Goal: Task Accomplishment & Management: Complete application form

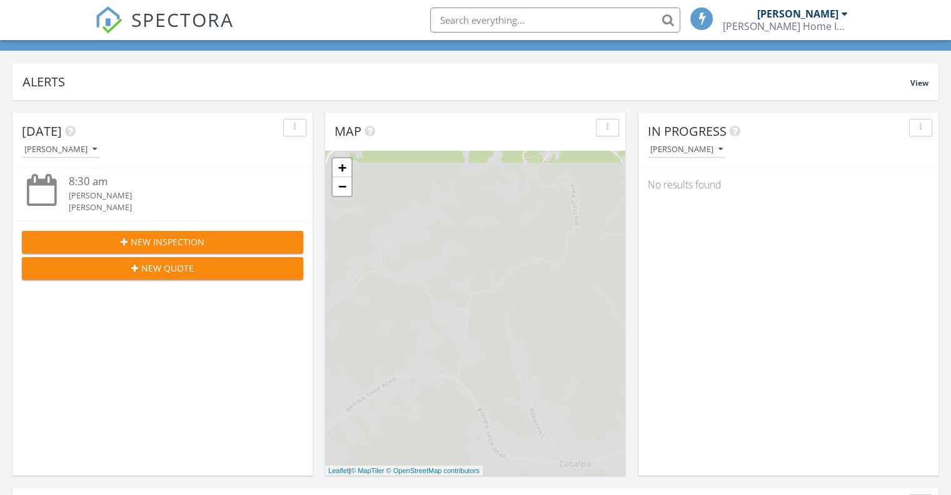
scroll to position [6, 6]
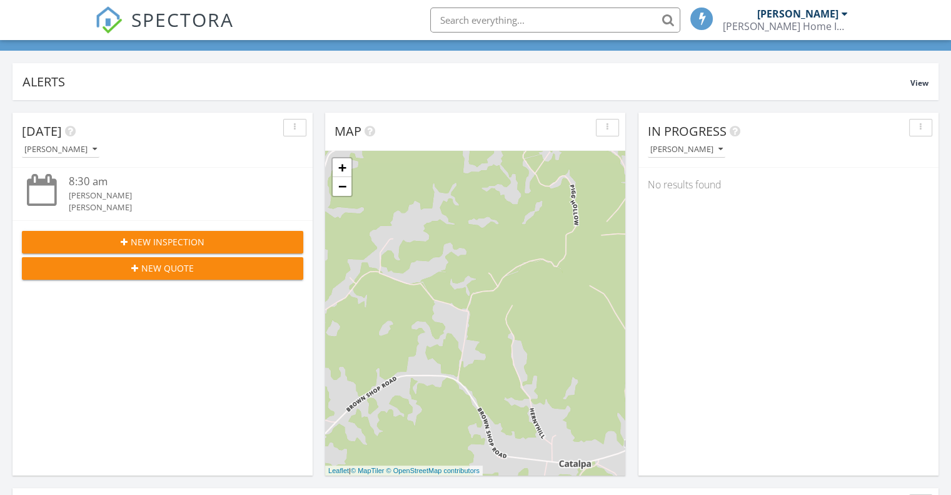
click at [172, 156] on span "New Inspection" at bounding box center [168, 241] width 74 height 13
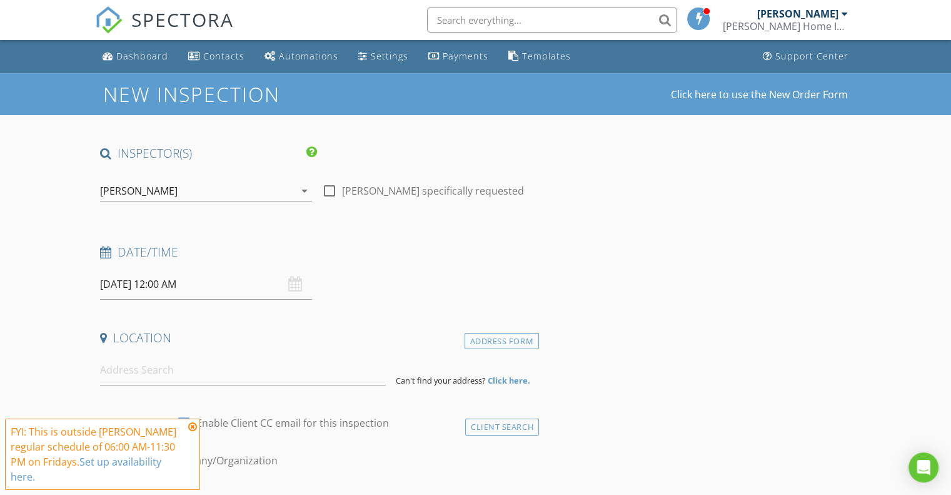
click at [193, 425] on icon at bounding box center [192, 427] width 9 height 10
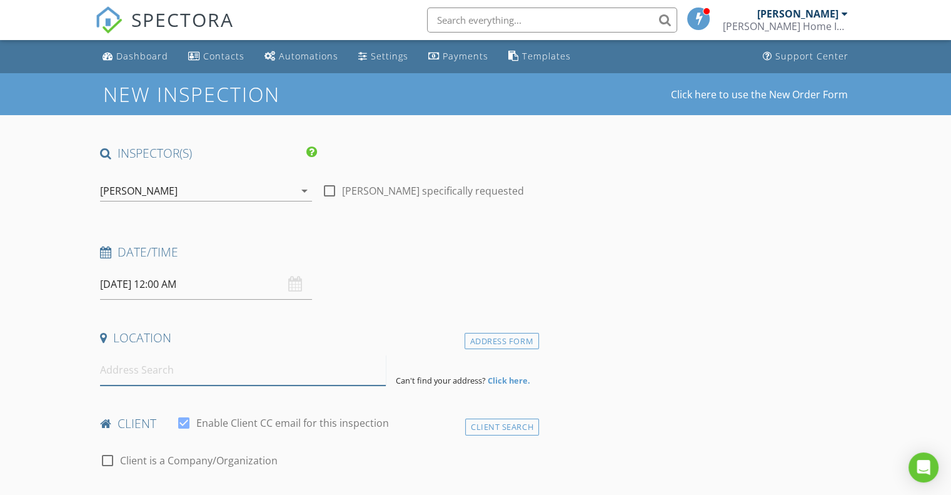
click at [236, 376] on input at bounding box center [243, 370] width 286 height 31
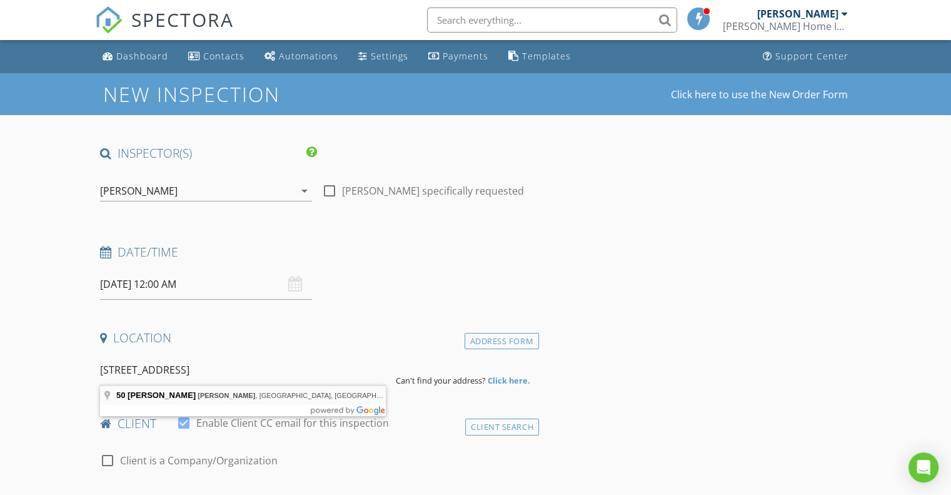
type input "[STREET_ADDRESS][PERSON_NAME][PERSON_NAME]"
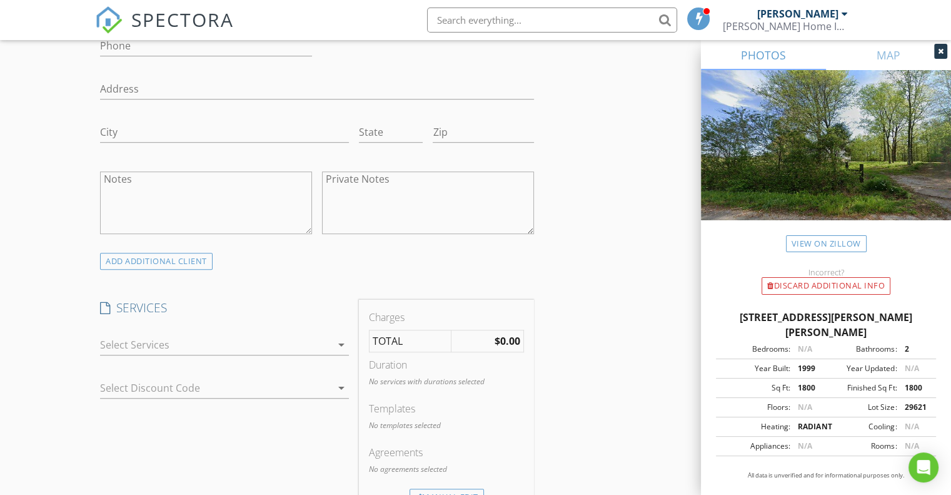
scroll to position [813, 0]
click at [340, 335] on icon "arrow_drop_down" at bounding box center [341, 342] width 15 height 15
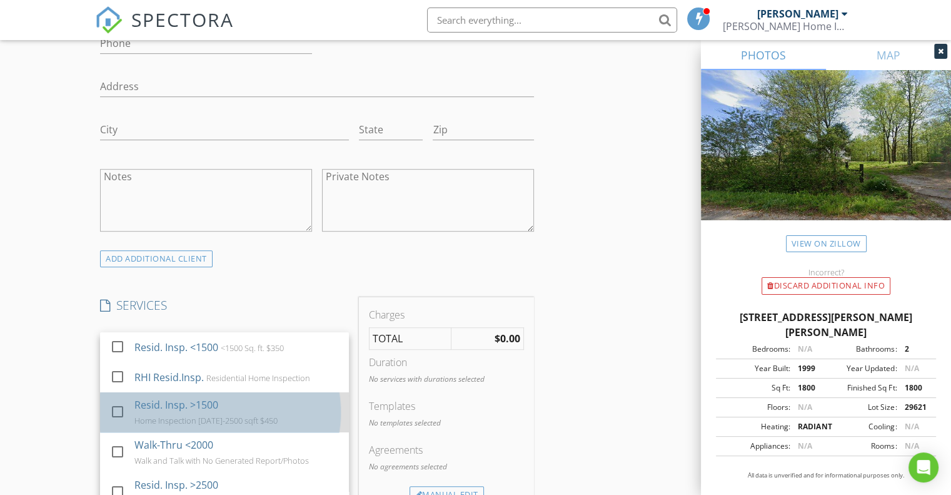
click at [203, 397] on div "Resid. Insp. >1500" at bounding box center [176, 404] width 84 height 15
